Goal: Task Accomplishment & Management: Manage account settings

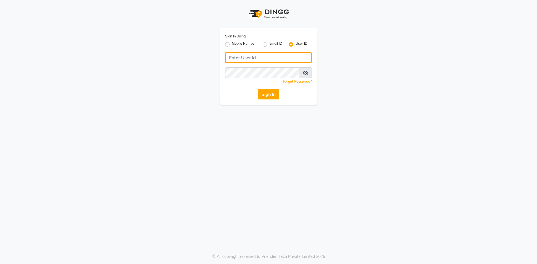
type input "9346469616"
click at [230, 44] on div "Mobile Number" at bounding box center [240, 44] width 31 height 7
click at [232, 44] on label "Mobile Number" at bounding box center [244, 44] width 24 height 7
click at [232, 44] on input "Mobile Number" at bounding box center [234, 43] width 4 height 4
radio input "true"
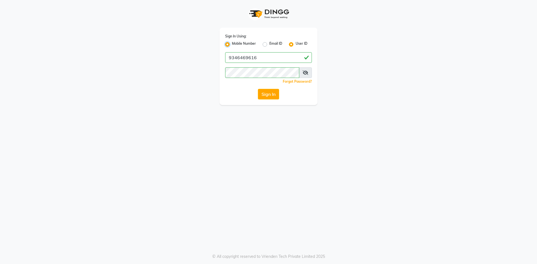
radio input "false"
click at [260, 57] on input "Username" at bounding box center [278, 57] width 68 height 11
type input "9346469616"
click at [279, 96] on button "Sign In" at bounding box center [268, 94] width 21 height 11
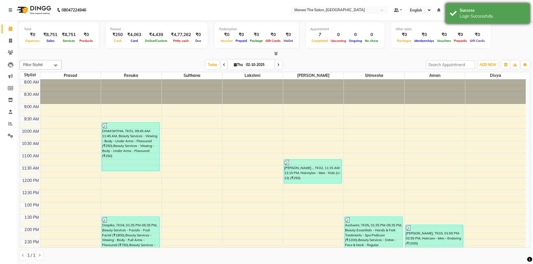
click at [494, 5] on div "Success Login Successfully." at bounding box center [488, 13] width 84 height 20
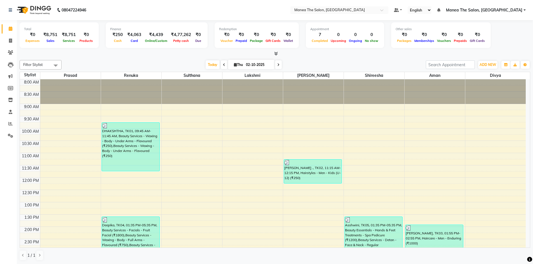
click at [493, 7] on span "Manea The Salon, [GEOGRAPHIC_DATA]" at bounding box center [484, 10] width 76 height 6
click at [489, 36] on link "Sign out" at bounding box center [497, 38] width 51 height 9
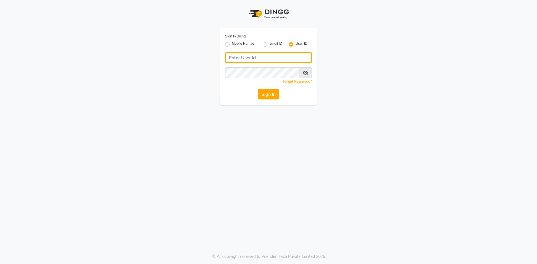
type input "9346469616"
click at [232, 45] on label "Mobile Number" at bounding box center [244, 44] width 24 height 7
click at [232, 45] on input "Mobile Number" at bounding box center [234, 43] width 4 height 4
radio input "true"
radio input "false"
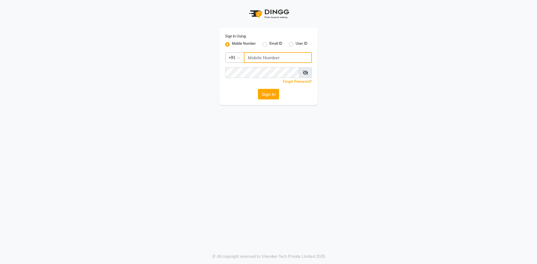
click at [283, 61] on input "Username" at bounding box center [278, 57] width 68 height 11
type input "9346469616"
click at [274, 99] on button "Sign In" at bounding box center [268, 94] width 21 height 11
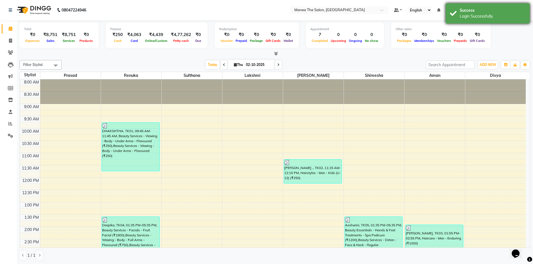
click at [488, 12] on div "Success" at bounding box center [493, 11] width 66 height 6
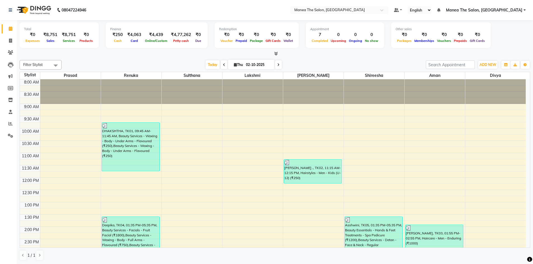
click at [488, 10] on span "Manea The Salon, [GEOGRAPHIC_DATA]" at bounding box center [484, 10] width 76 height 6
click at [498, 41] on link "Sign out" at bounding box center [497, 38] width 51 height 9
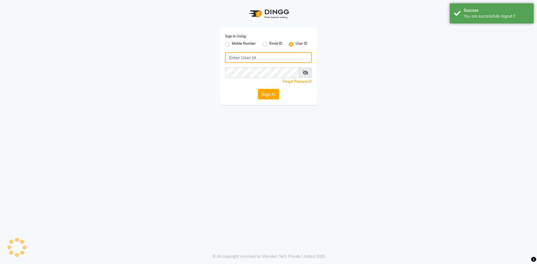
type input "9346469616"
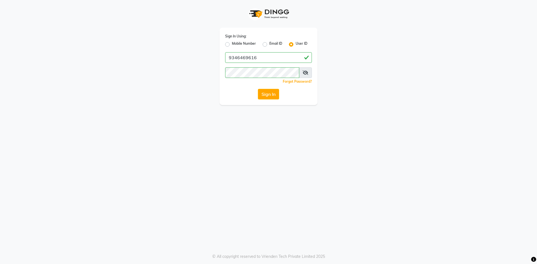
click at [232, 44] on label "Mobile Number" at bounding box center [244, 44] width 24 height 7
click at [232, 44] on input "Mobile Number" at bounding box center [234, 43] width 4 height 4
radio input "true"
radio input "false"
click at [269, 60] on input "Username" at bounding box center [278, 57] width 68 height 11
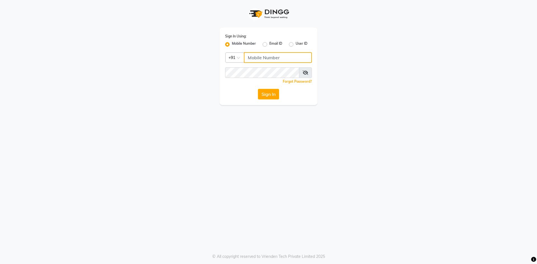
type input "9346469616"
click at [278, 94] on button "Sign In" at bounding box center [268, 94] width 21 height 11
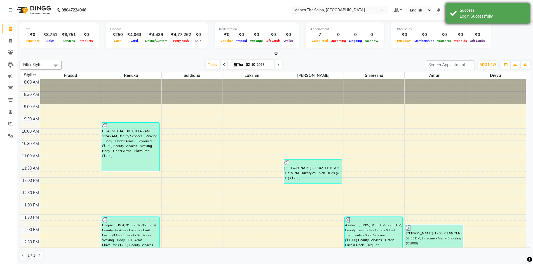
click at [496, 8] on div "Success" at bounding box center [493, 11] width 66 height 6
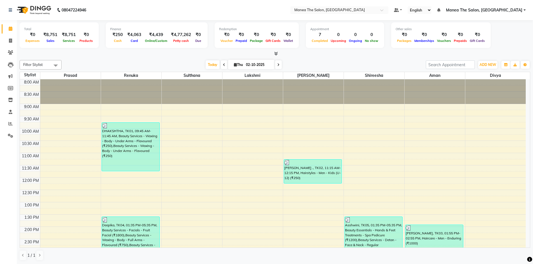
click at [496, 9] on span "Manea The Salon, [GEOGRAPHIC_DATA]" at bounding box center [484, 10] width 76 height 6
click at [493, 37] on link "Sign out" at bounding box center [497, 38] width 51 height 9
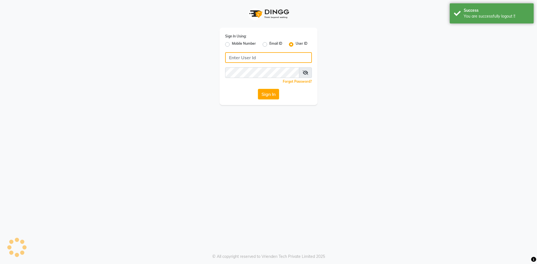
type input "9346469616"
click at [232, 45] on label "Mobile Number" at bounding box center [244, 44] width 24 height 7
click at [232, 45] on input "Mobile Number" at bounding box center [234, 43] width 4 height 4
radio input "true"
radio input "false"
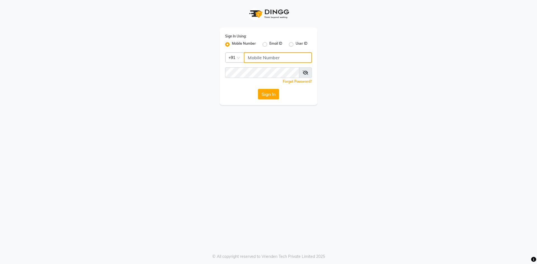
click at [259, 59] on input "Username" at bounding box center [278, 57] width 68 height 11
type input "9346469616"
click at [276, 94] on button "Sign In" at bounding box center [268, 94] width 21 height 11
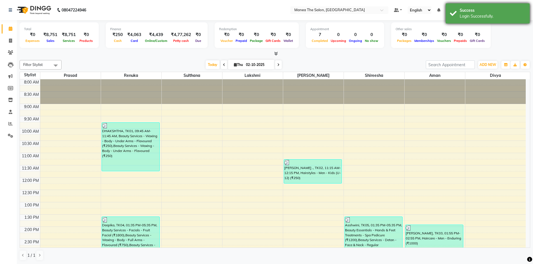
click at [505, 8] on div "Success" at bounding box center [493, 11] width 66 height 6
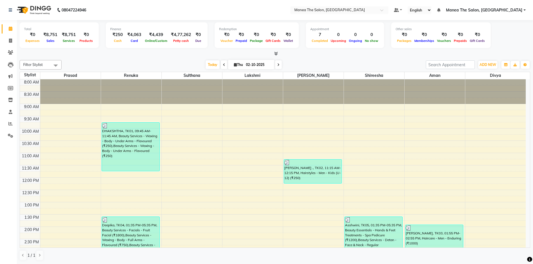
click at [505, 9] on span "Manea The Salon, [GEOGRAPHIC_DATA]" at bounding box center [484, 10] width 76 height 6
click at [499, 37] on link "Sign out" at bounding box center [497, 38] width 51 height 9
